Goal: Task Accomplishment & Management: Manage account settings

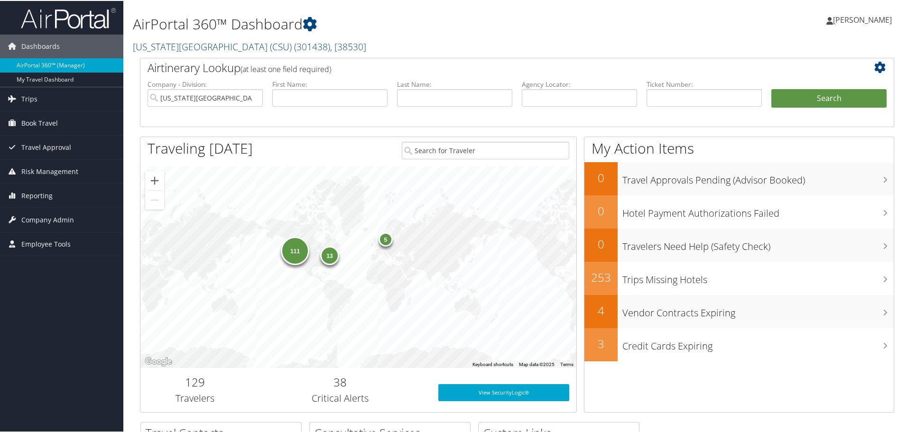
click at [323, 257] on div "13" at bounding box center [329, 254] width 19 height 19
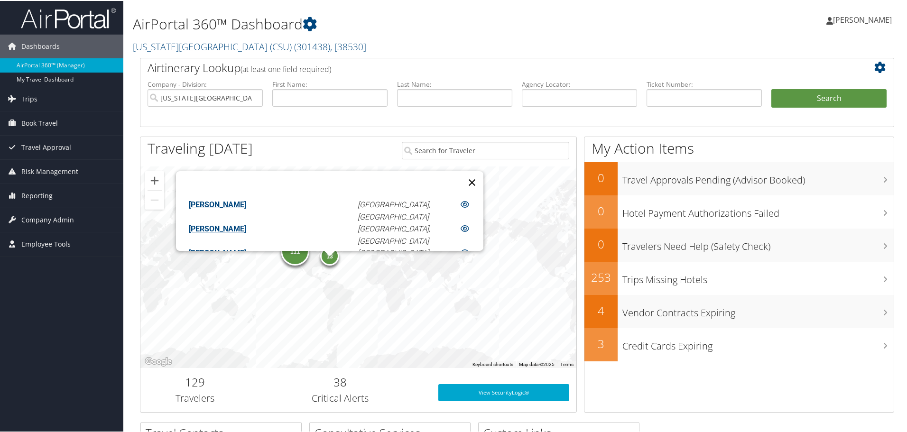
click at [461, 178] on button "Close" at bounding box center [472, 181] width 23 height 23
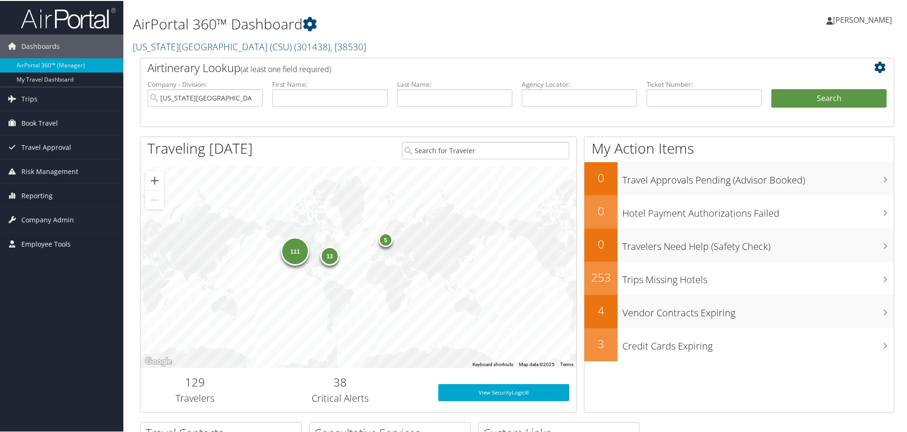
click at [287, 250] on div "111" at bounding box center [295, 250] width 28 height 28
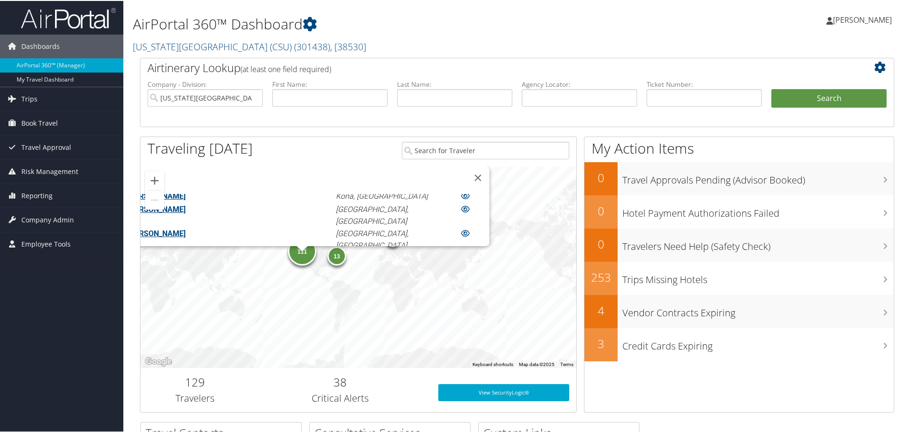
scroll to position [156, 0]
click at [461, 319] on icon at bounding box center [465, 323] width 9 height 8
click at [466, 176] on button "Close" at bounding box center [477, 177] width 23 height 23
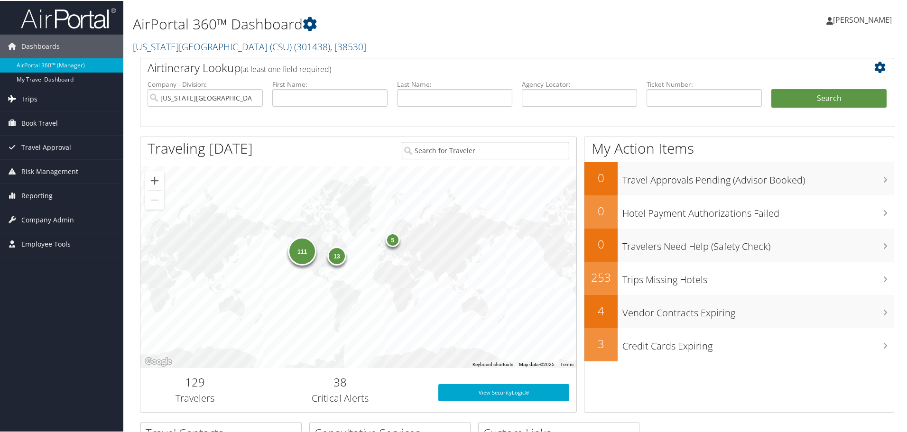
click at [22, 97] on span "Trips" at bounding box center [29, 98] width 16 height 24
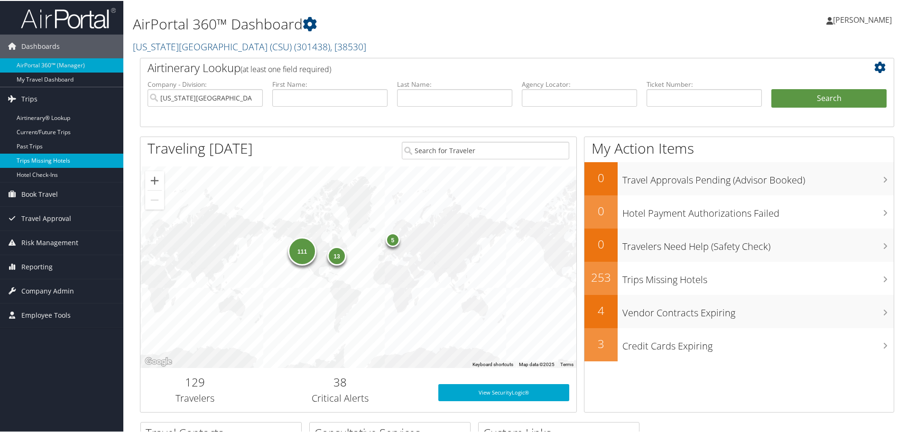
click at [40, 161] on link "Trips Missing Hotels" at bounding box center [61, 160] width 123 height 14
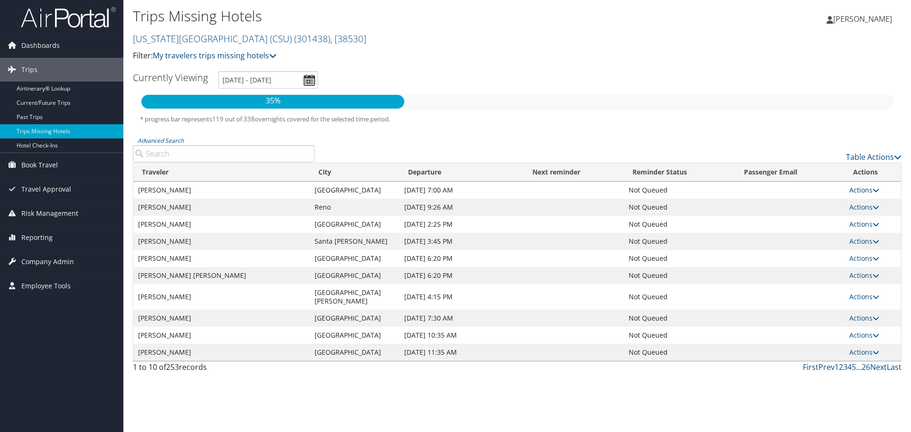
click at [861, 192] on link "Actions" at bounding box center [864, 189] width 30 height 9
click at [755, 111] on div "35% * progress bar represents 119 out of 338 overnights covered for the selecte…" at bounding box center [517, 114] width 769 height 42
click at [45, 143] on link "Hotel Check-ins" at bounding box center [61, 146] width 123 height 14
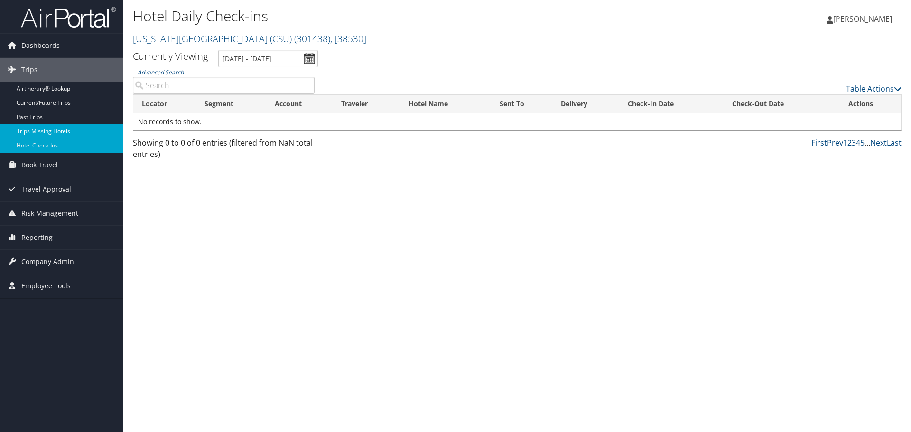
click at [34, 129] on link "Trips Missing Hotels" at bounding box center [61, 131] width 123 height 14
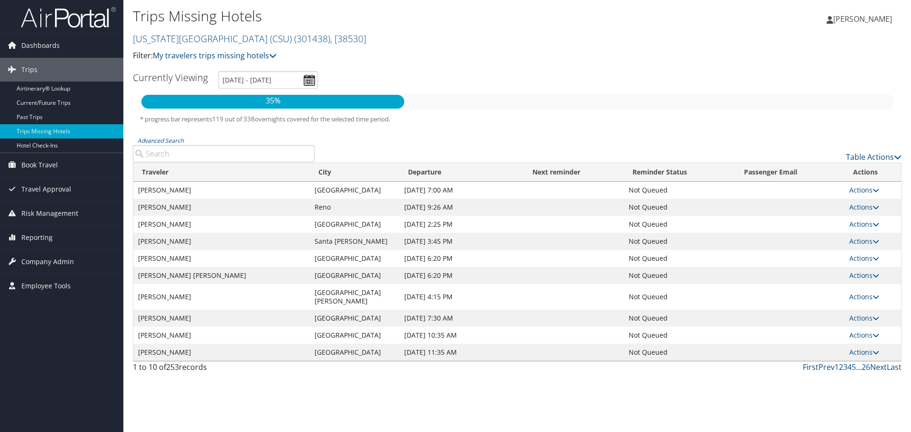
click at [176, 227] on td "[PERSON_NAME]" at bounding box center [221, 224] width 176 height 17
click at [875, 223] on icon at bounding box center [875, 224] width 7 height 7
click at [852, 239] on link "View Itinerary" at bounding box center [847, 238] width 60 height 16
